Goal: Transaction & Acquisition: Obtain resource

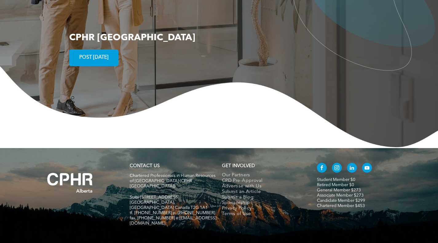
scroll to position [1121, 0]
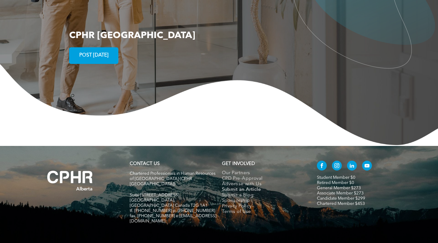
click at [248, 187] on span "Submit an Article" at bounding box center [241, 190] width 39 height 6
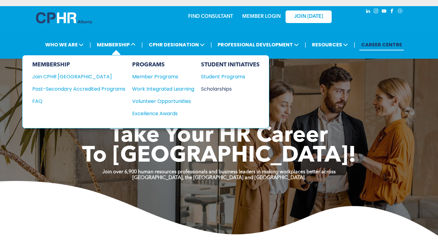
click at [220, 88] on div "Scholarships" at bounding box center [227, 89] width 53 height 8
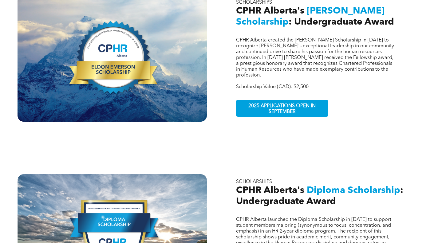
scroll to position [246, 0]
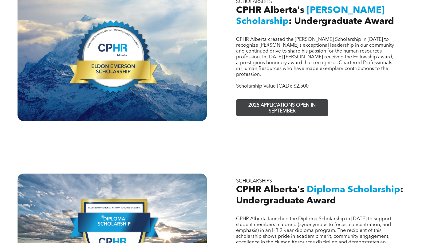
click at [307, 100] on span "2025 APPLICATIONS OPEN IN SEPTEMBER" at bounding box center [282, 109] width 90 height 18
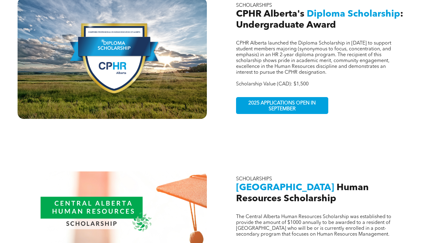
scroll to position [461, 0]
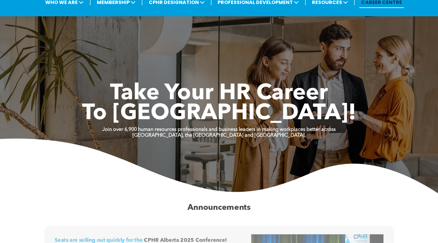
scroll to position [31, 0]
